Goal: Task Accomplishment & Management: Manage account settings

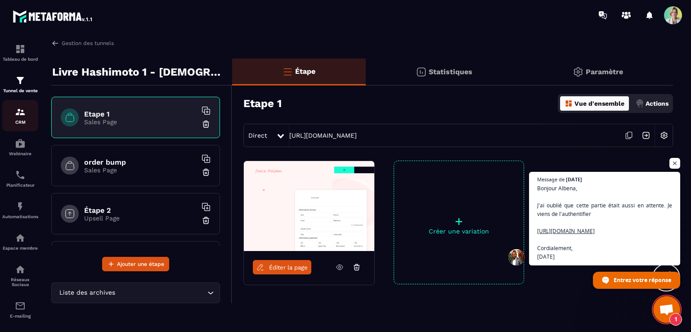
scroll to position [4177, 0]
click at [671, 10] on span at bounding box center [673, 15] width 18 height 18
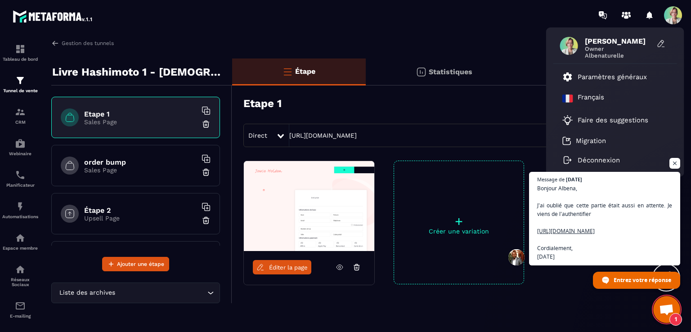
click at [595, 40] on span "[PERSON_NAME]" at bounding box center [617, 41] width 67 height 9
click at [585, 78] on p "Paramètres généraux" at bounding box center [611, 77] width 69 height 8
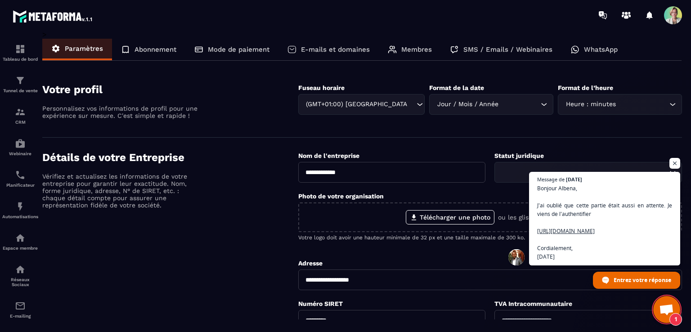
click at [358, 50] on p "E-mails et domaines" at bounding box center [335, 49] width 69 height 8
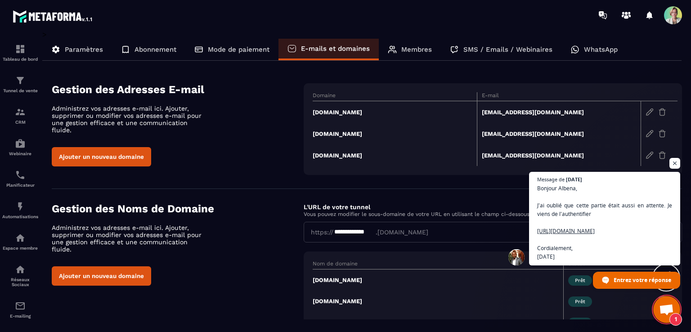
click at [344, 111] on td "[DOMAIN_NAME]" at bounding box center [394, 112] width 164 height 22
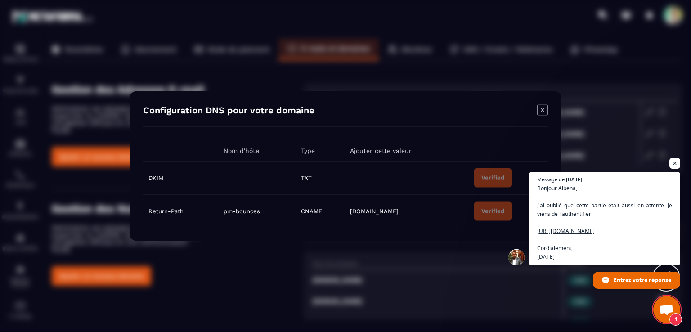
click at [541, 110] on icon "Modal window" at bounding box center [542, 110] width 4 height 4
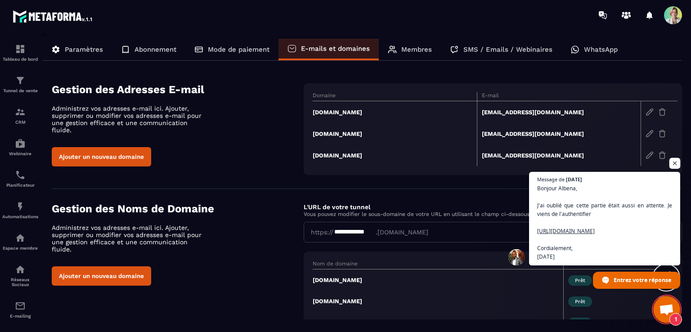
click at [673, 158] on span "Ouvrir le chat" at bounding box center [674, 163] width 11 height 11
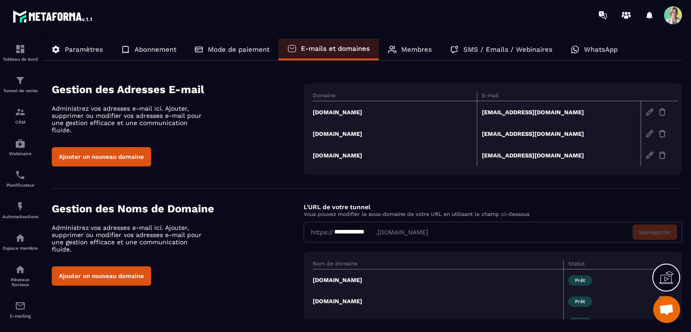
scroll to position [36, 0]
